Goal: Check status: Check status

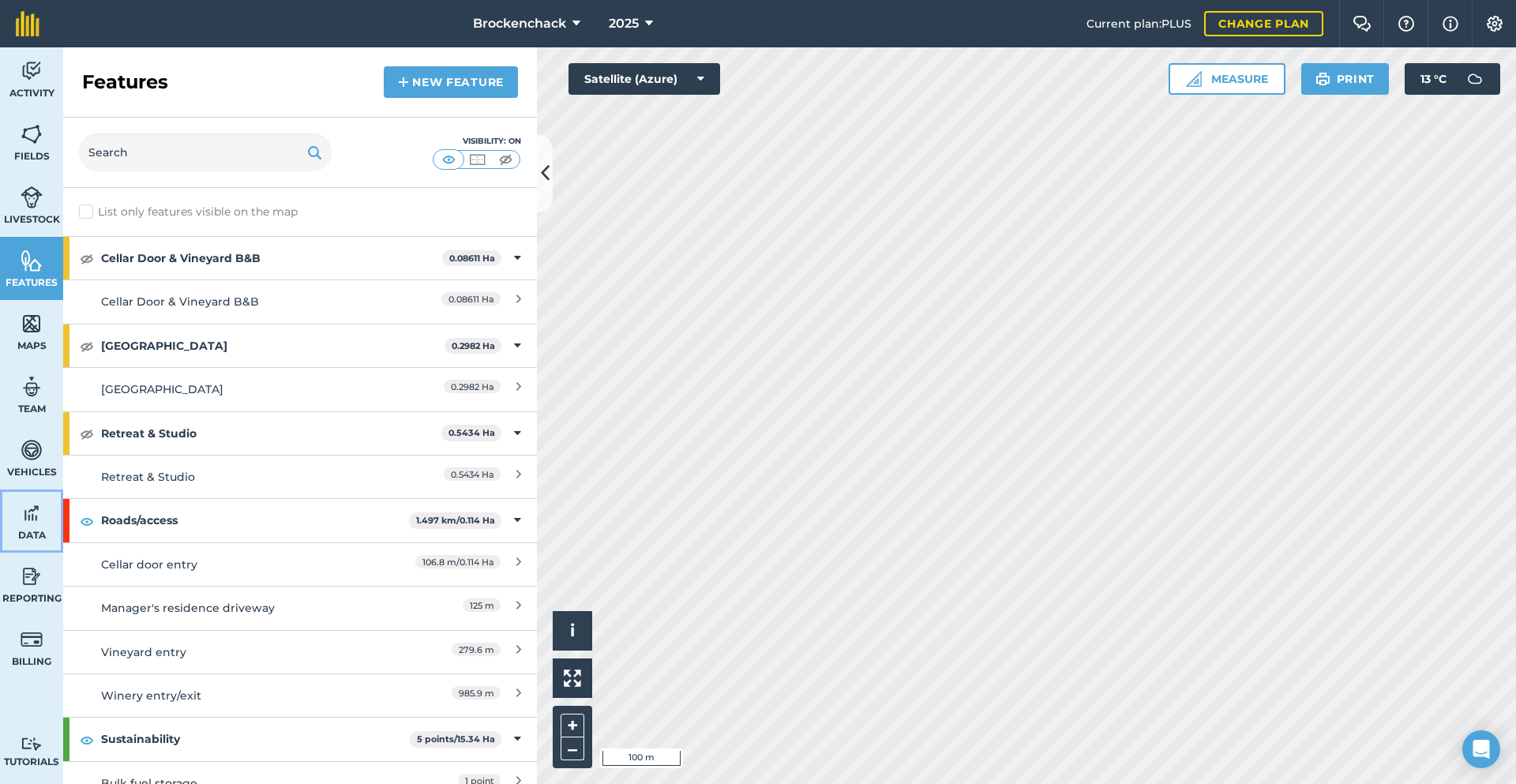
click at [41, 524] on img at bounding box center [31, 513] width 22 height 24
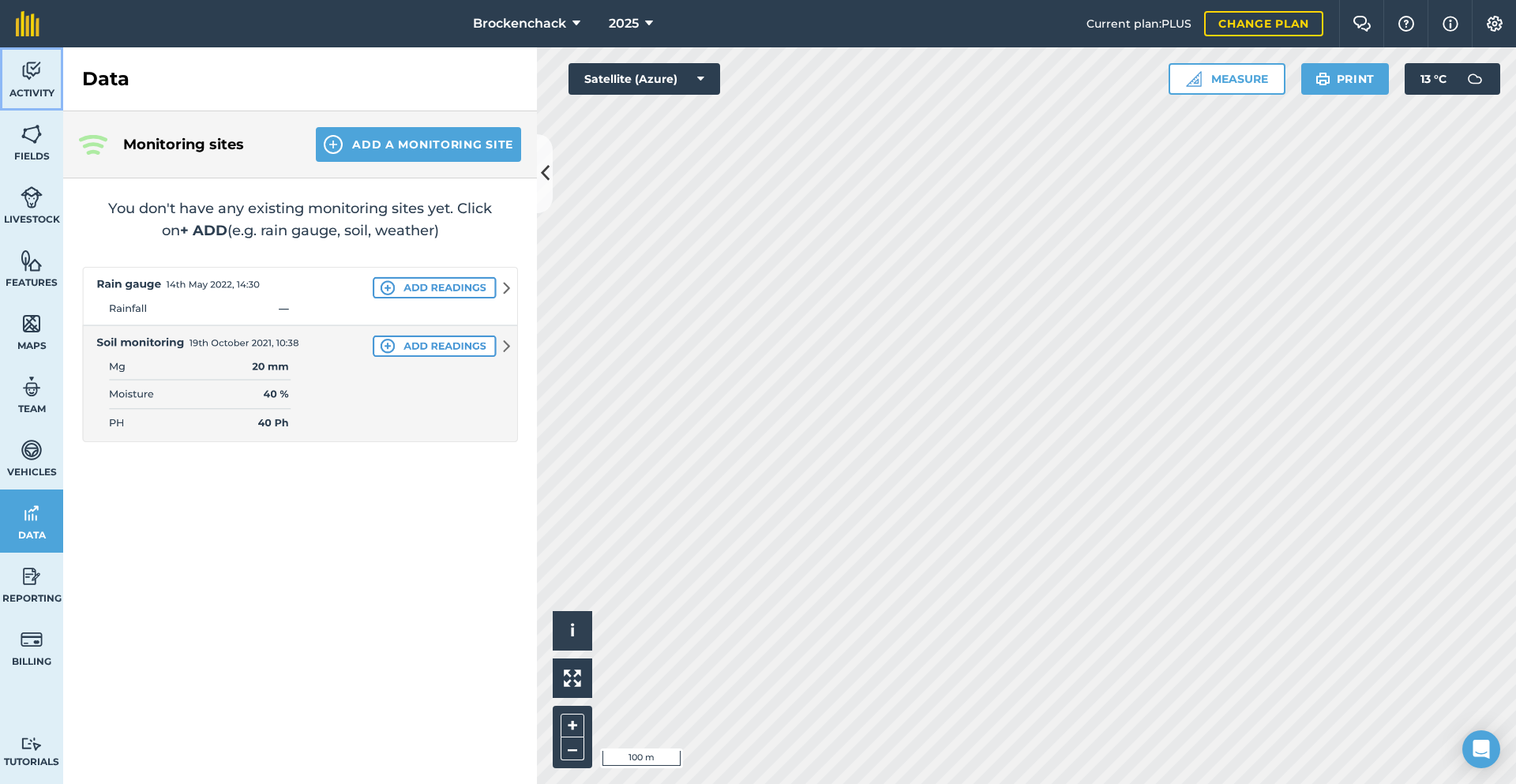
click at [47, 86] on link "Activity" at bounding box center [31, 78] width 64 height 64
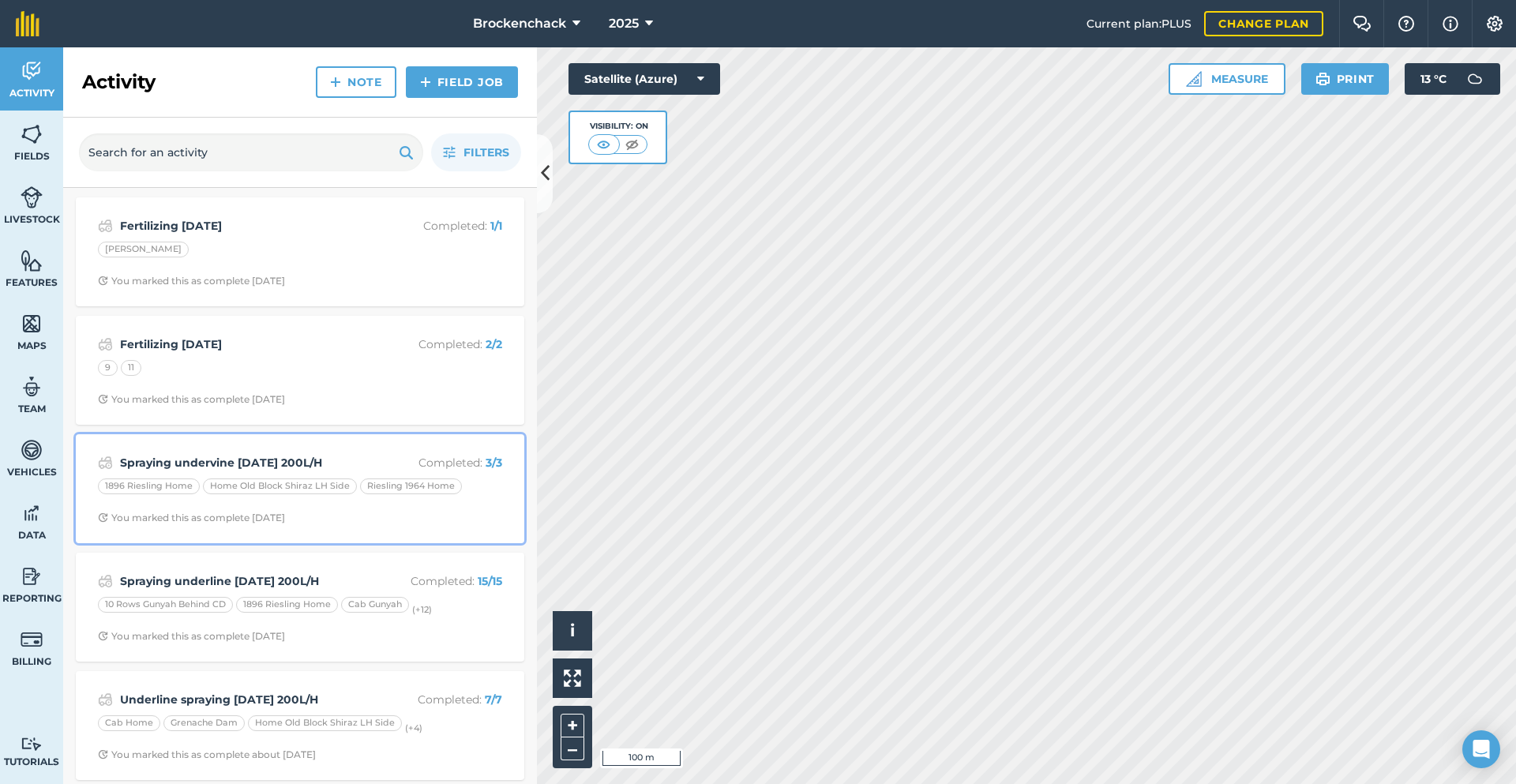
click at [258, 450] on div "Spraying undervine [DATE] 200L/H Completed : 3 / 3 1896 Riesling Home Home Old …" at bounding box center [300, 489] width 429 height 90
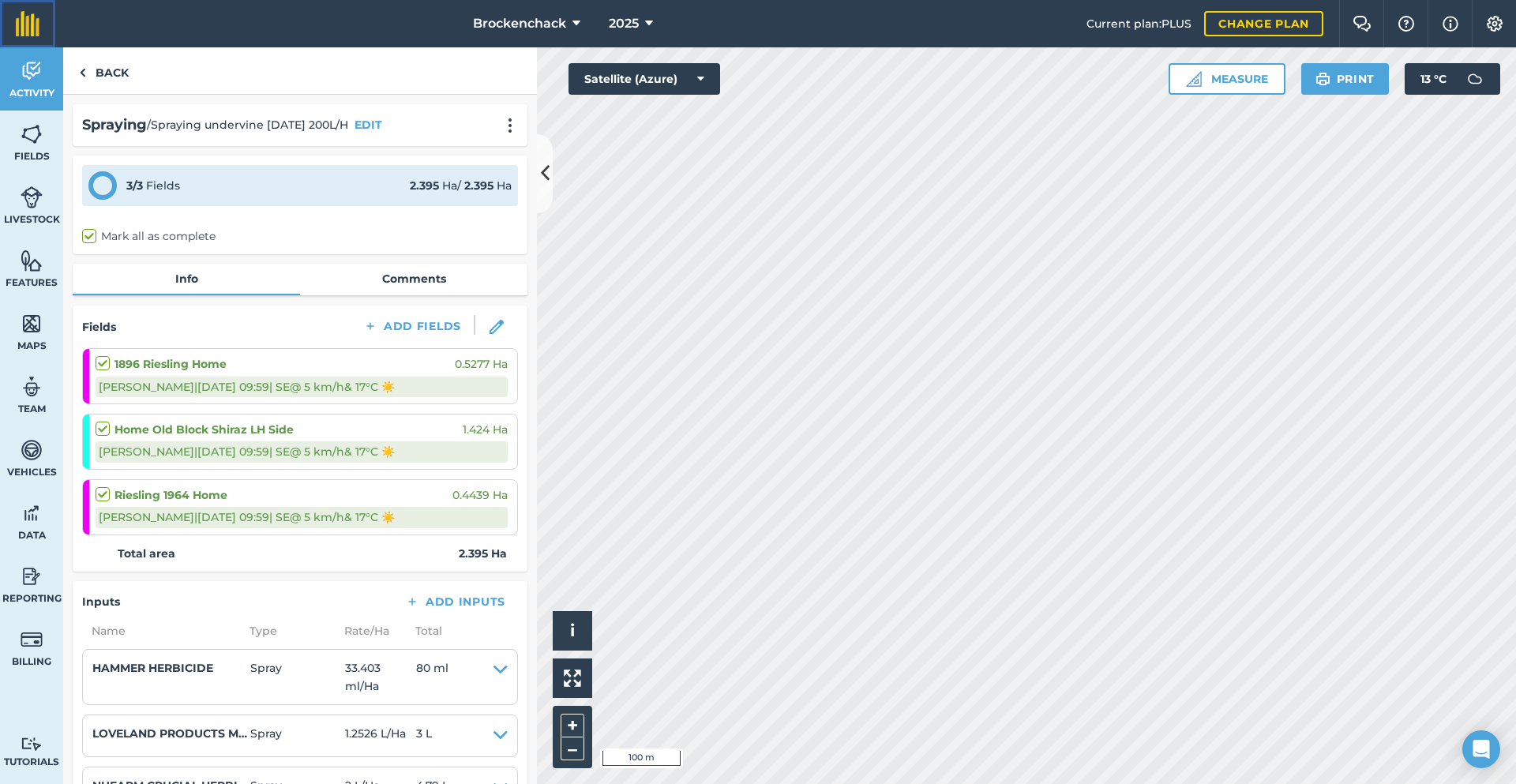
click at [19, 20] on img at bounding box center [28, 23] width 24 height 25
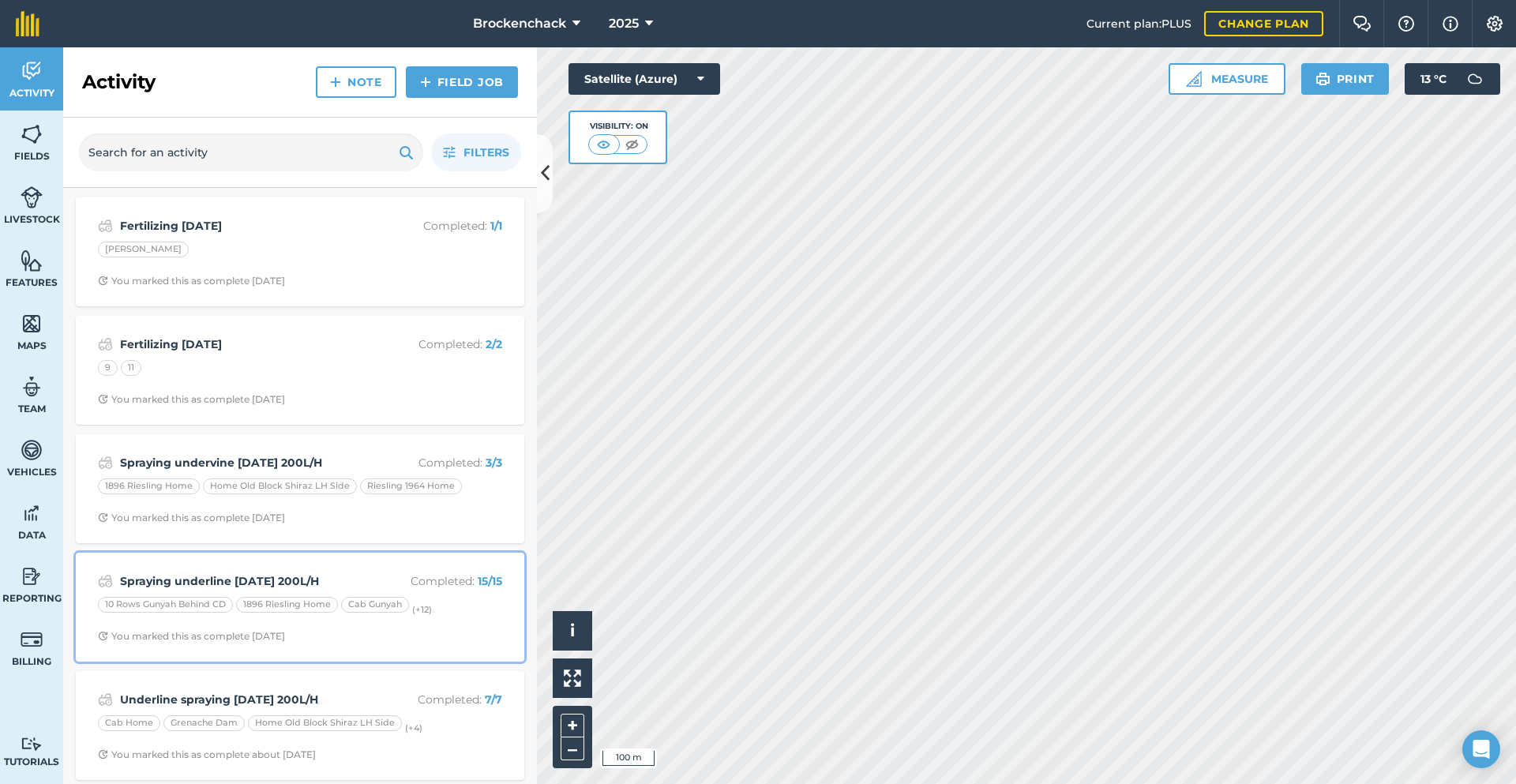
click at [241, 571] on div "Spraying underline [DATE] 200L/H Completed : 15 / 15" at bounding box center [300, 580] width 405 height 19
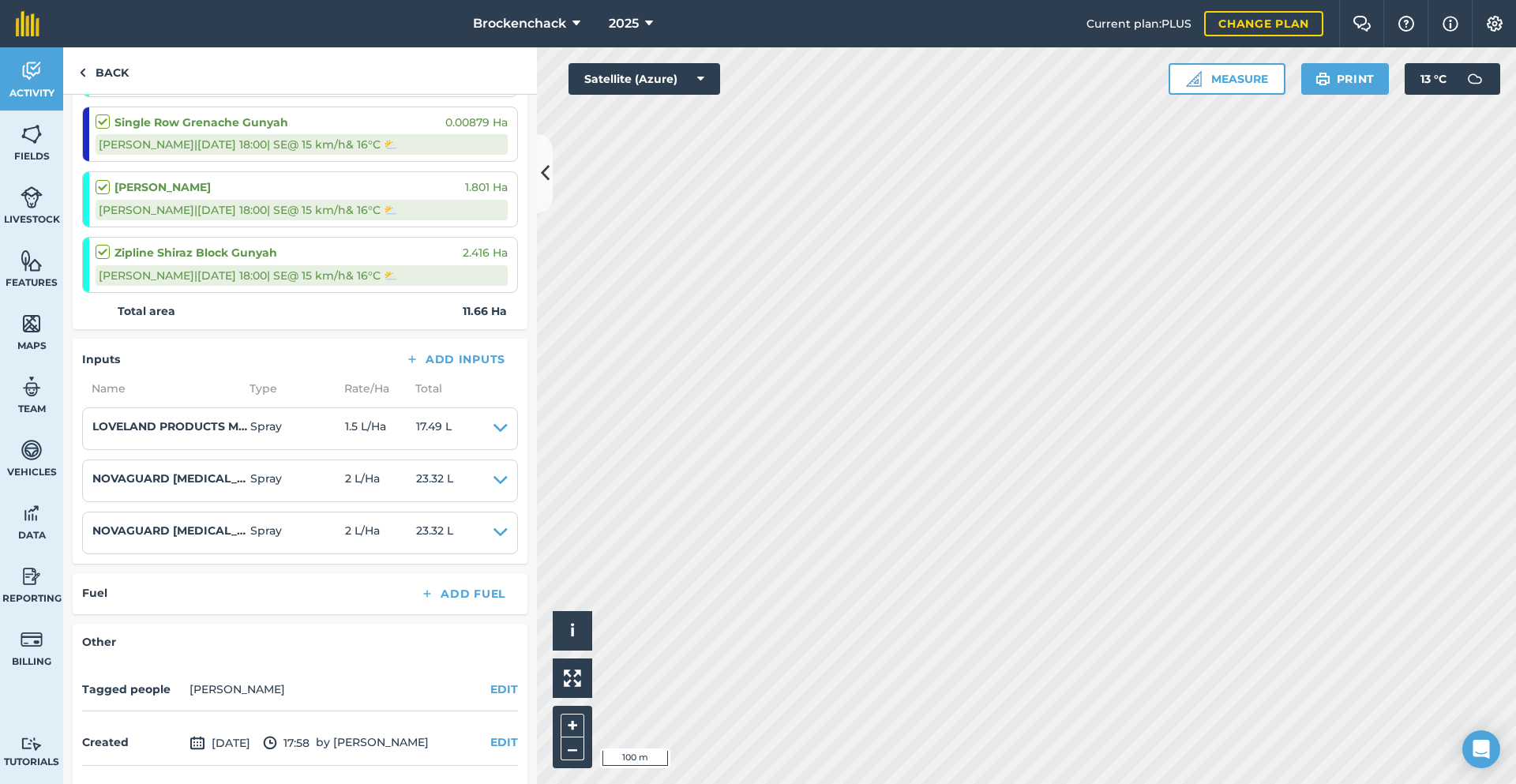
scroll to position [1080, 0]
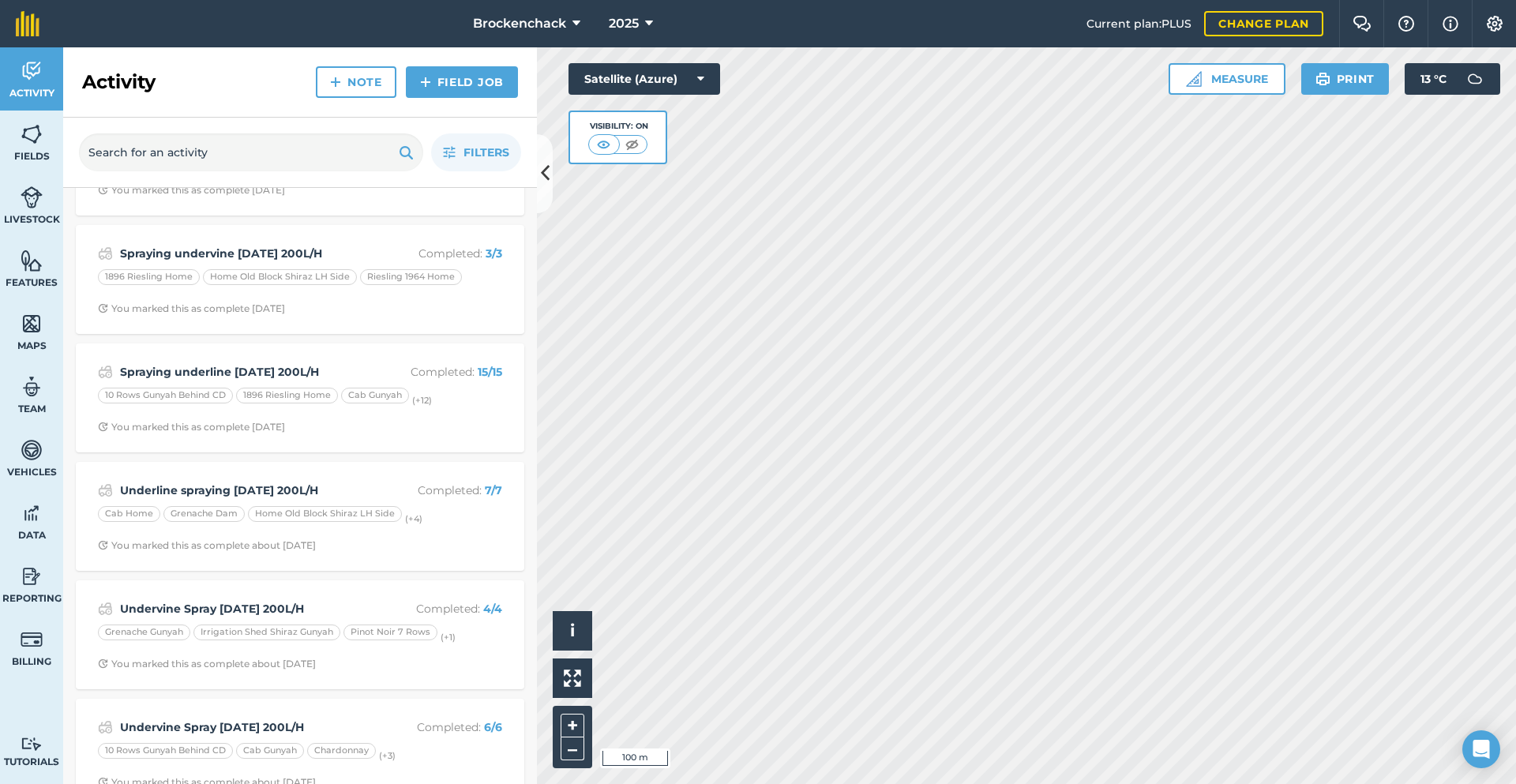
scroll to position [237, 0]
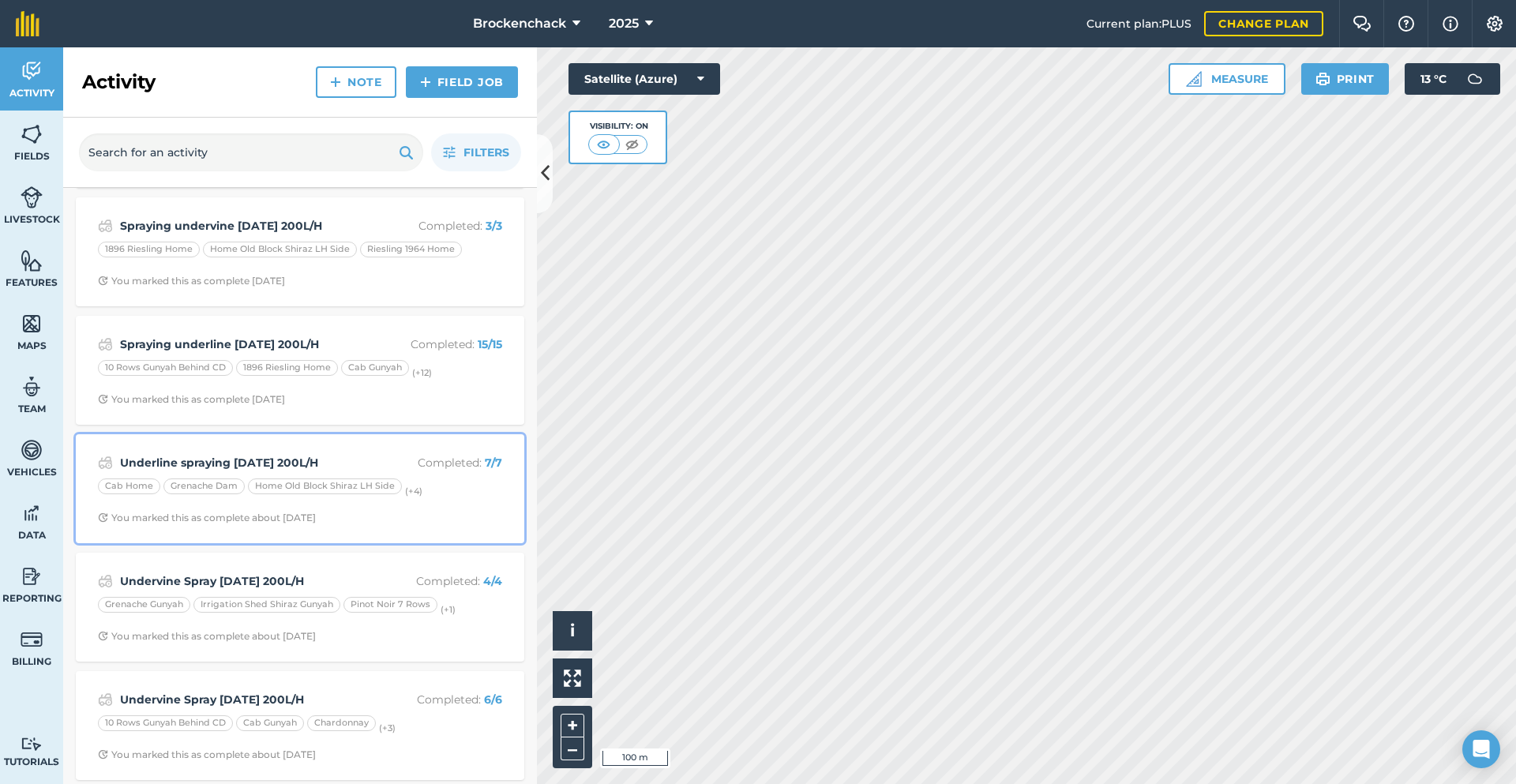
click at [395, 517] on span "You marked this as complete about [DATE]" at bounding box center [300, 518] width 405 height 13
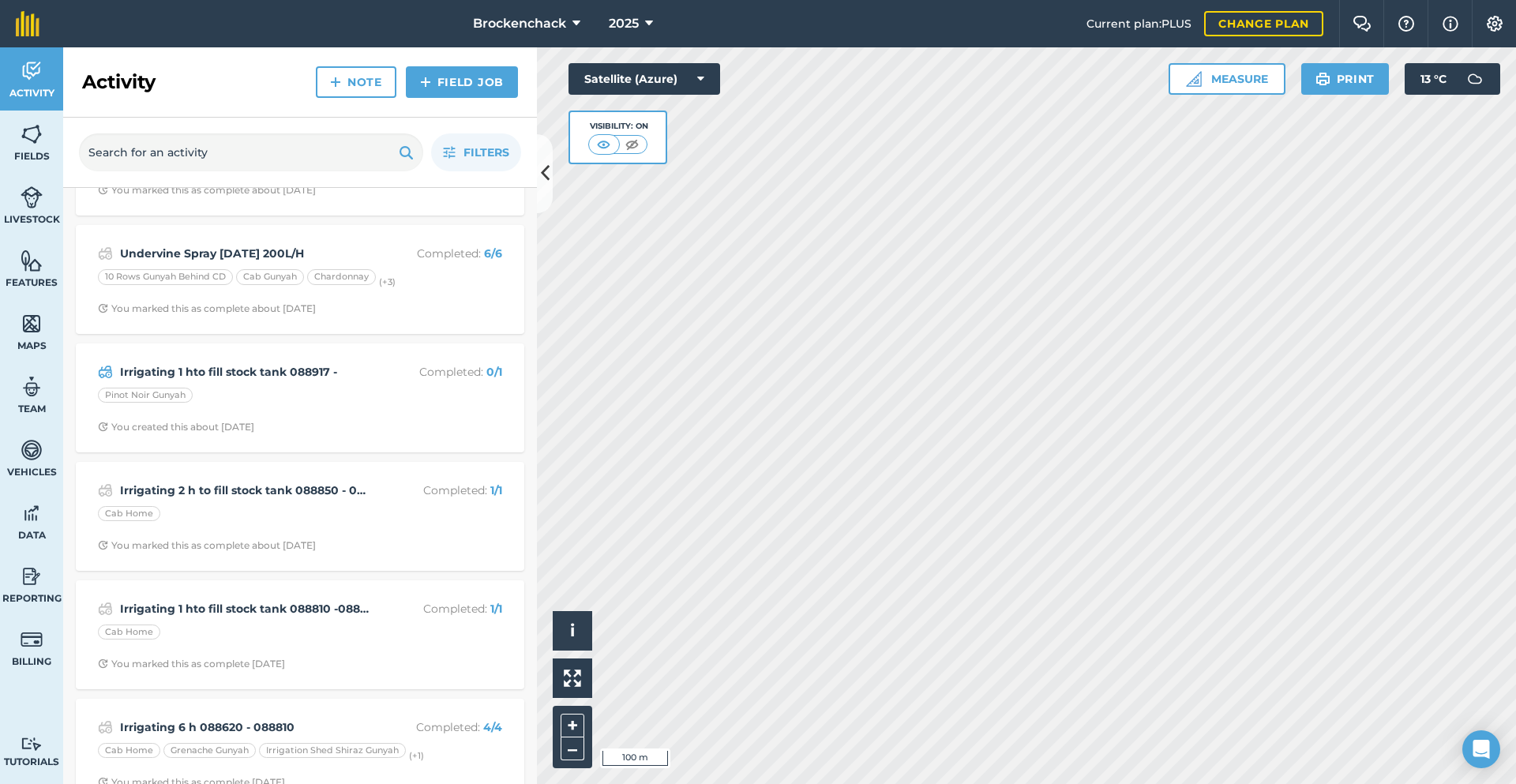
scroll to position [710, 0]
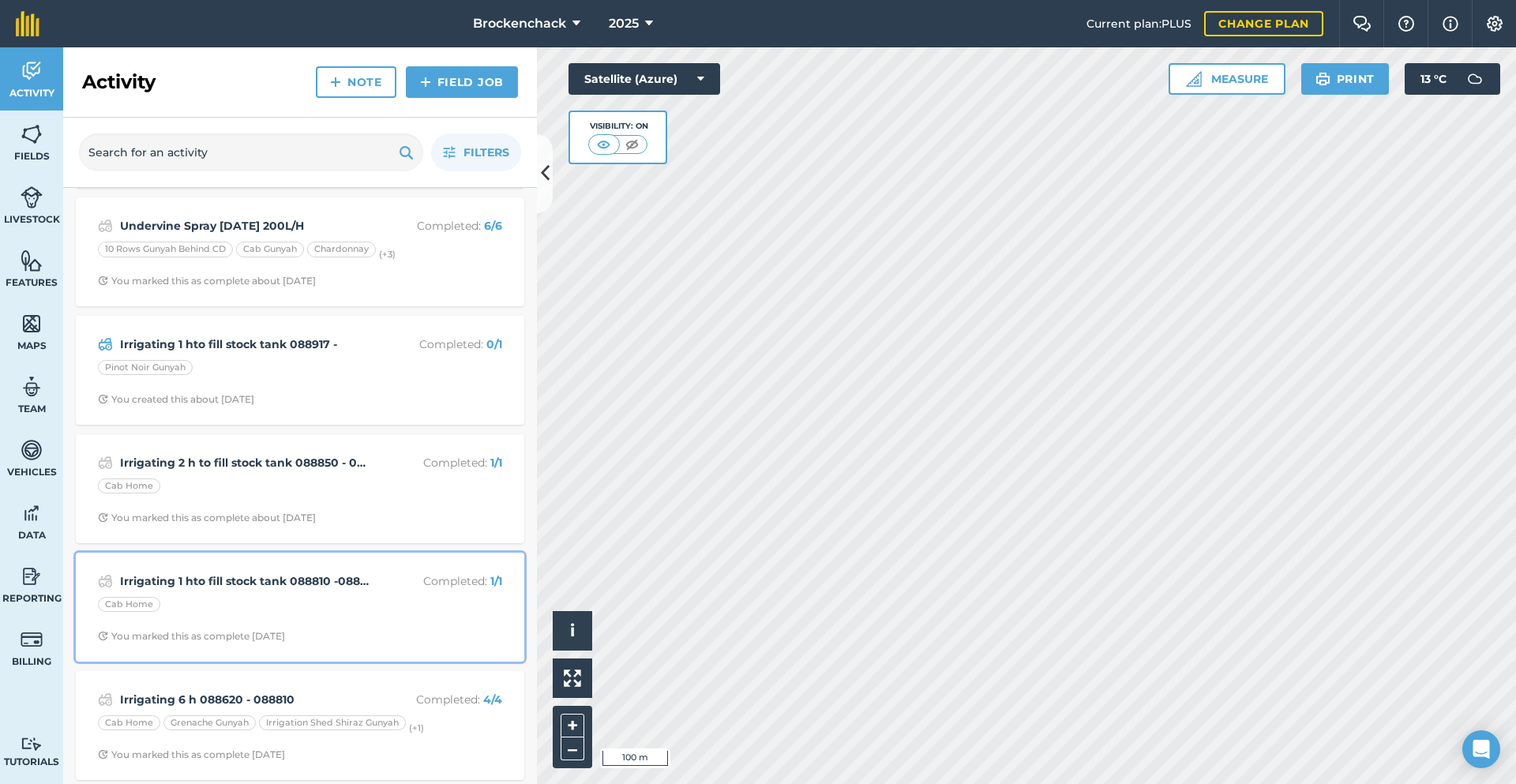
click at [302, 603] on div "Cab Home" at bounding box center [300, 607] width 405 height 20
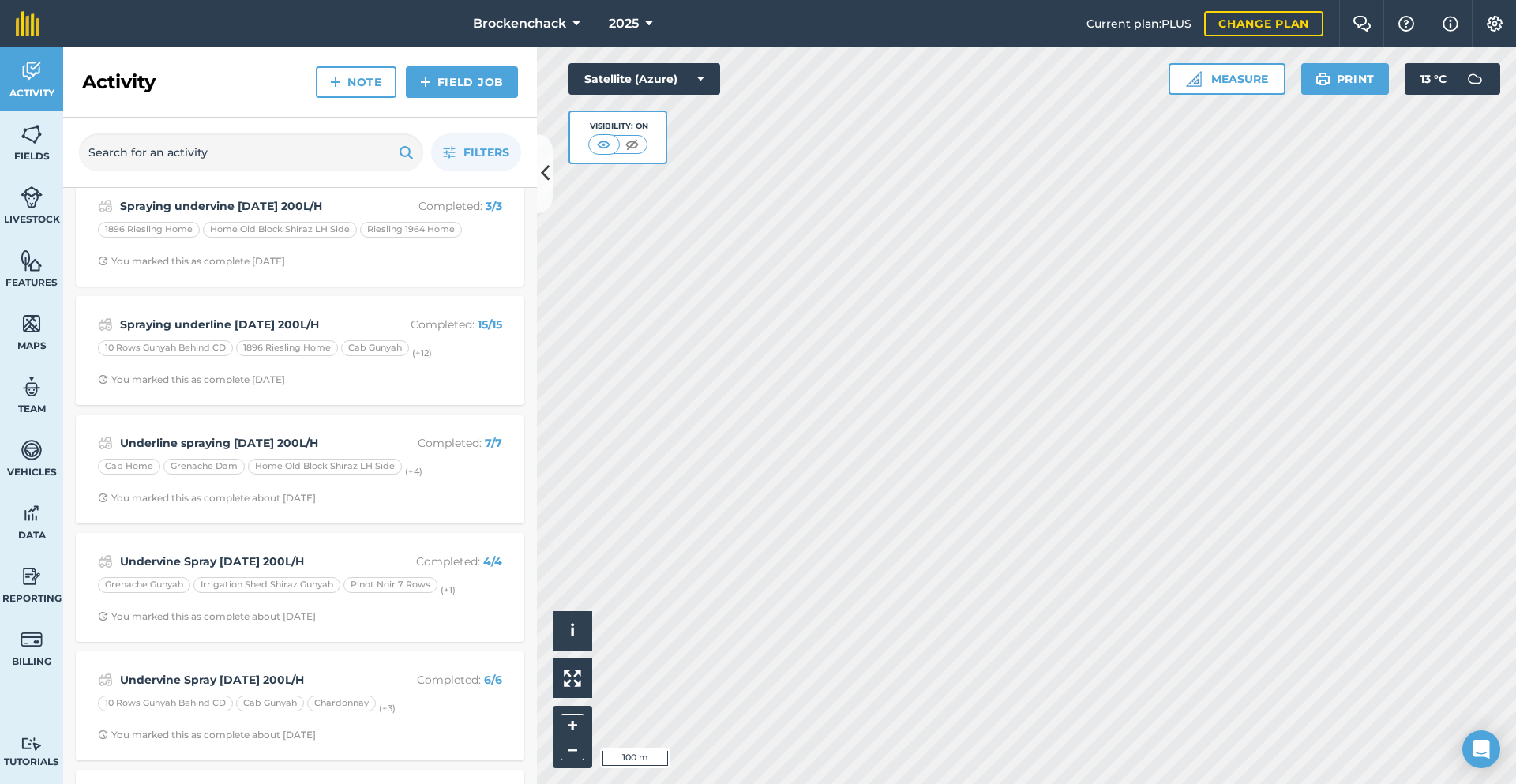
scroll to position [237, 0]
